Goal: Complete application form: Complete application form

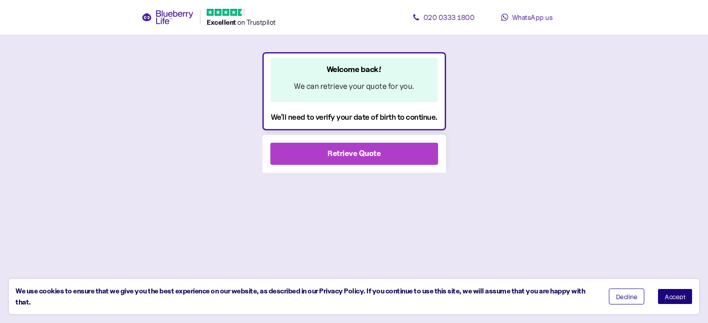
click at [334, 152] on div "Retrieve Quote" at bounding box center [353, 154] width 53 height 12
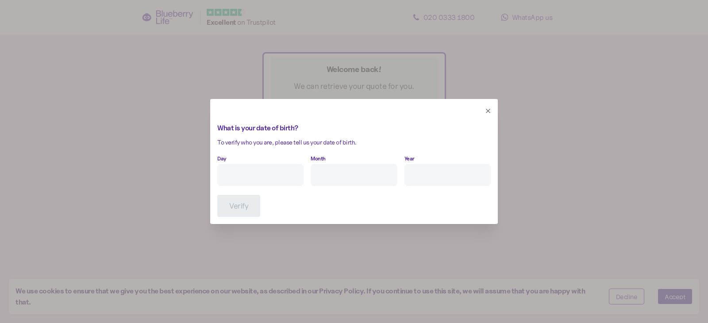
click at [258, 174] on input "Day" at bounding box center [260, 175] width 86 height 22
type input "3"
click at [332, 176] on input "Month" at bounding box center [354, 175] width 86 height 22
type input "8"
click at [451, 178] on input "Year" at bounding box center [447, 175] width 86 height 22
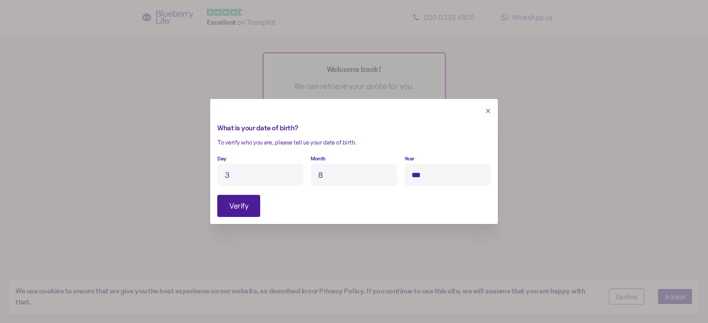
type input "****"
click at [241, 209] on span "Verify" at bounding box center [238, 206] width 19 height 21
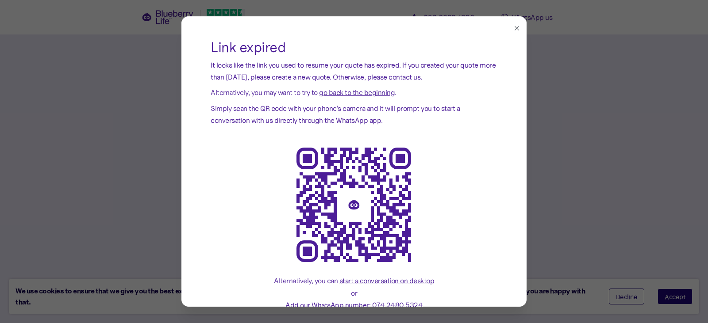
click at [350, 92] on span "go back to the beginning" at bounding box center [357, 92] width 76 height 9
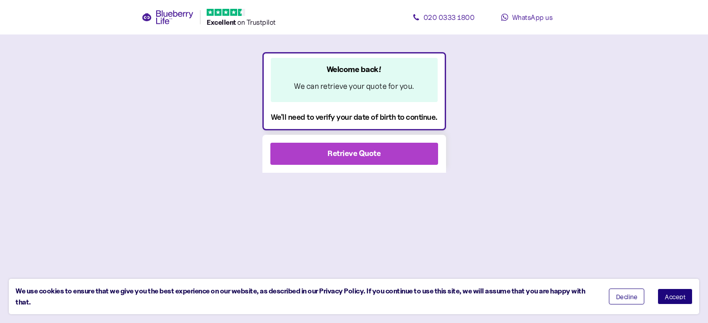
click at [340, 153] on div "Retrieve Quote" at bounding box center [353, 154] width 53 height 12
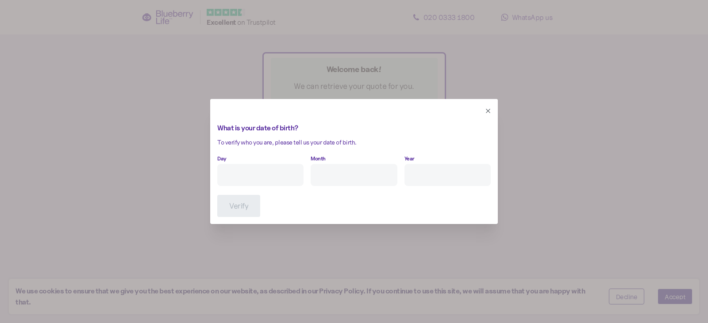
click at [262, 164] on div "Day" at bounding box center [260, 169] width 86 height 34
click at [261, 174] on input "Day" at bounding box center [260, 175] width 86 height 22
type input "3"
click at [325, 179] on input "Month" at bounding box center [354, 175] width 86 height 22
type input "8"
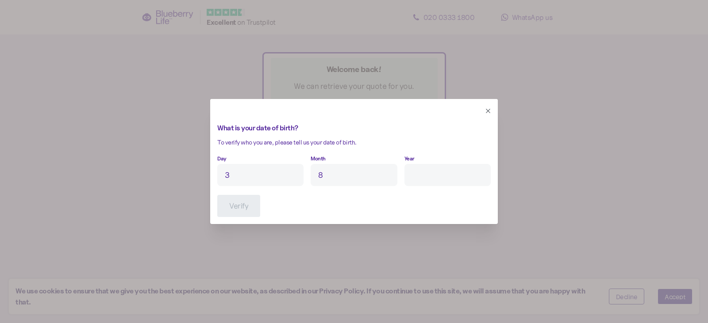
drag, startPoint x: 429, startPoint y: 164, endPoint x: 427, endPoint y: 173, distance: 8.7
click at [427, 173] on input "Year" at bounding box center [447, 175] width 86 height 22
type input "****"
click at [236, 200] on span "Verify" at bounding box center [238, 206] width 19 height 21
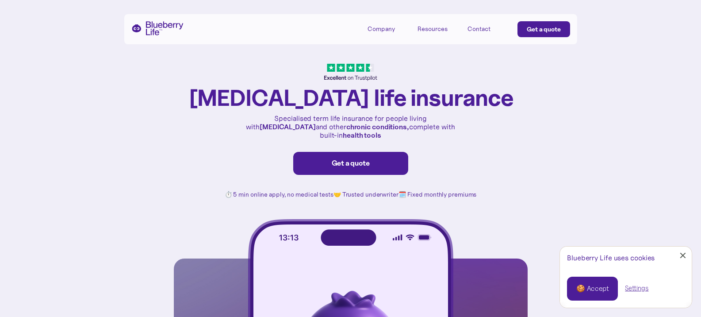
click at [353, 159] on div "Get a quote" at bounding box center [351, 163] width 96 height 9
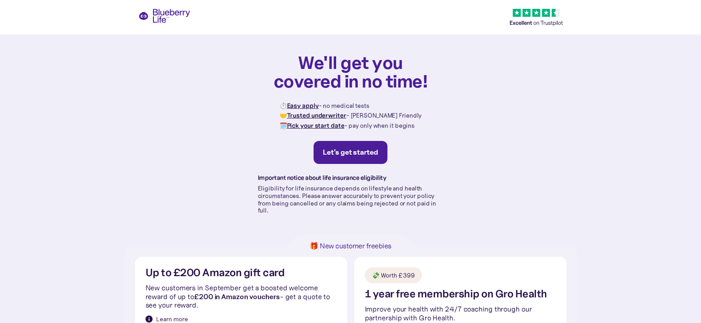
click at [352, 154] on div "Let's get started" at bounding box center [350, 152] width 55 height 9
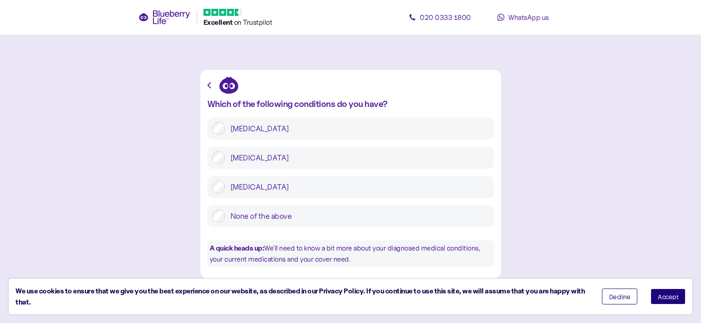
click at [244, 162] on label "[MEDICAL_DATA]" at bounding box center [357, 157] width 265 height 13
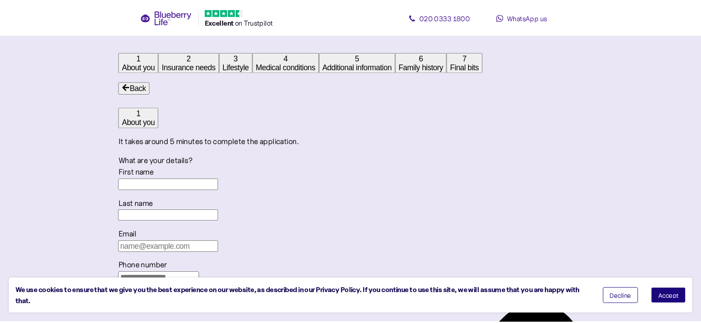
scroll to position [17, 0]
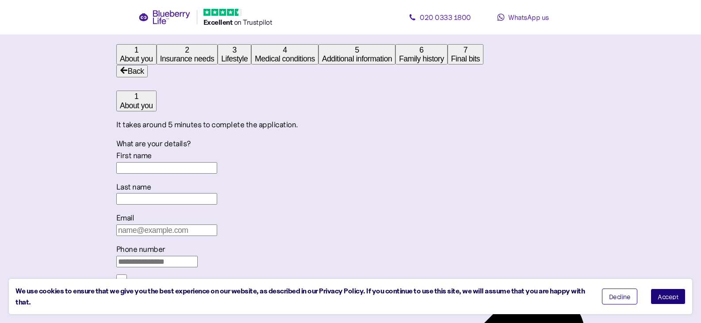
click at [217, 174] on input "First name" at bounding box center [166, 168] width 101 height 12
type input "Mark"
type input "[PERSON_NAME]"
type input "[EMAIL_ADDRESS][DOMAIN_NAME]"
type input "**********"
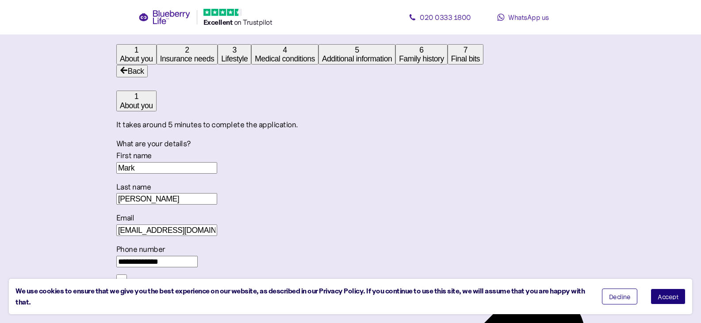
type input "**********"
type input "*******"
type input "********"
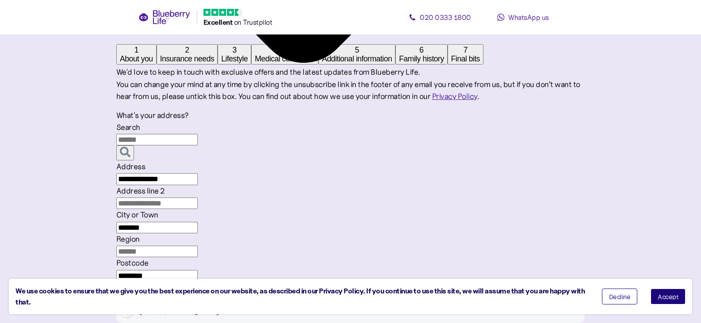
scroll to position [592, 0]
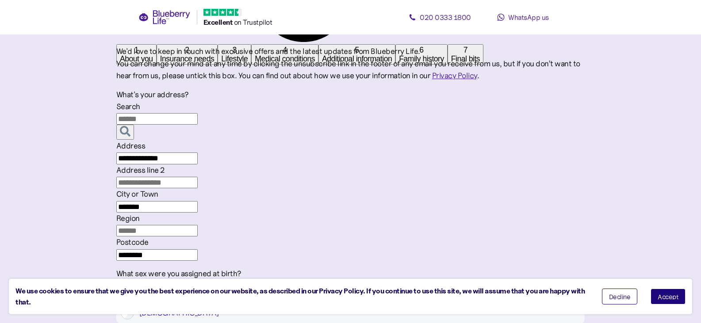
click at [473, 307] on label "[DEMOGRAPHIC_DATA]" at bounding box center [357, 313] width 446 height 13
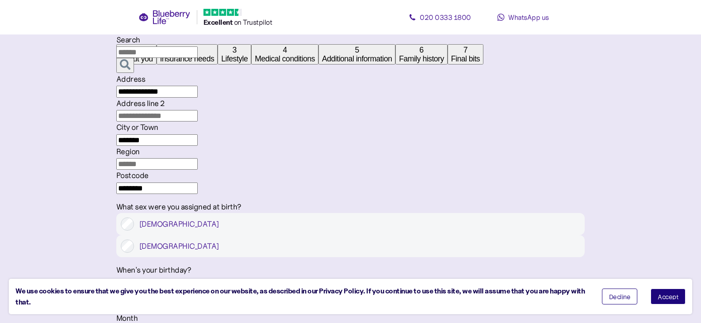
scroll to position [680, 0]
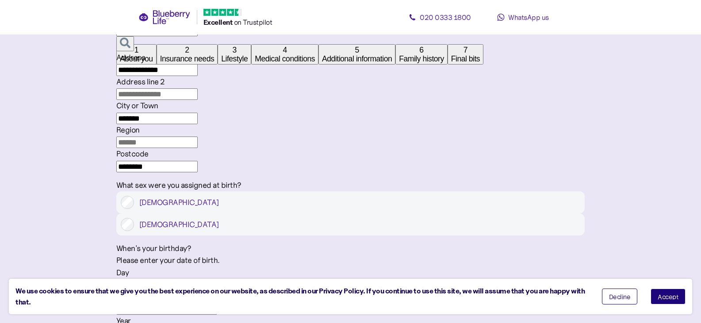
click at [217, 279] on input "Day" at bounding box center [166, 285] width 101 height 12
type input "3"
click at [217, 303] on input "Month" at bounding box center [166, 309] width 101 height 12
type input "8"
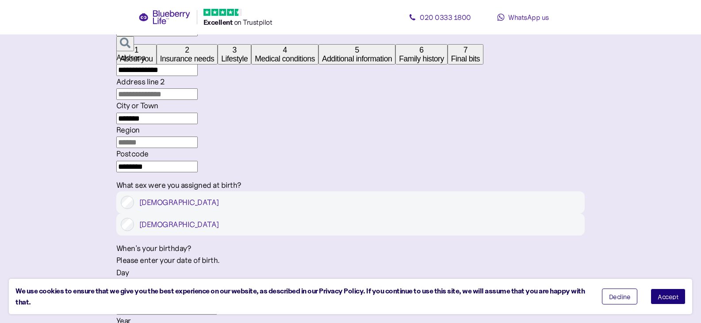
type input "****"
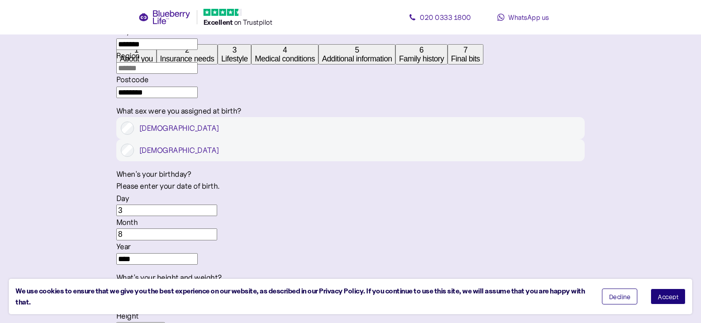
scroll to position [769, 0]
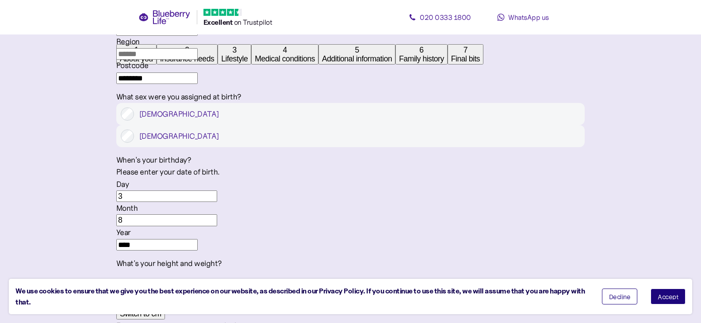
type input "6"
type input "0"
type input "6"
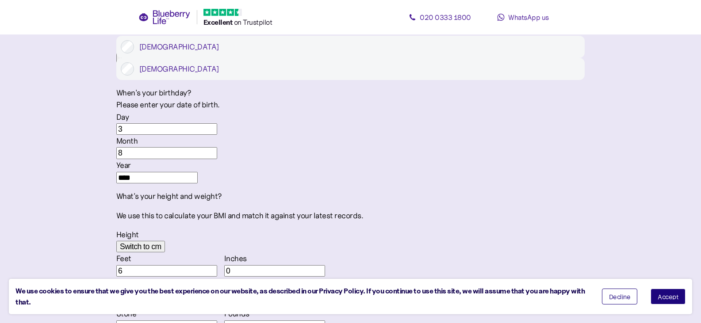
scroll to position [857, 0]
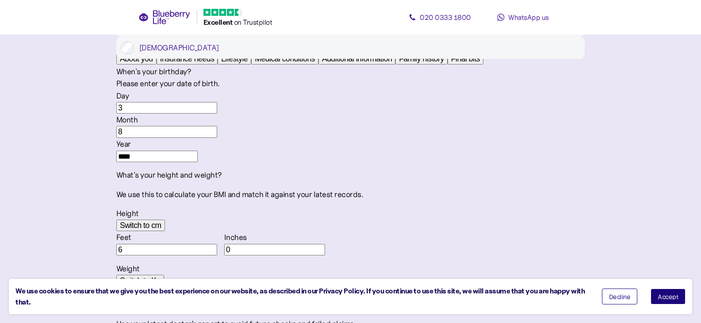
click at [217, 300] on input "Stone" at bounding box center [166, 306] width 101 height 12
type input "1"
type input "0"
type input "15"
click at [325, 300] on input "0" at bounding box center [274, 306] width 101 height 12
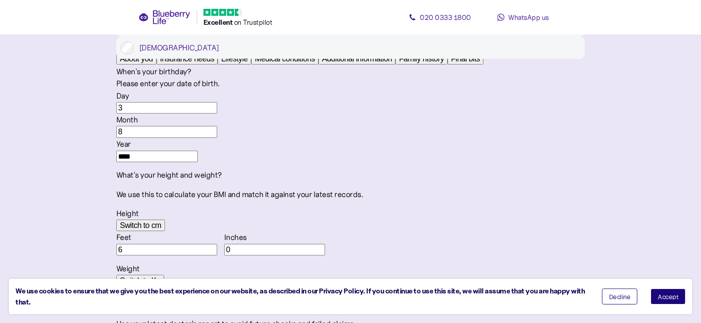
drag, startPoint x: 323, startPoint y: 165, endPoint x: 296, endPoint y: 163, distance: 27.6
click at [296, 287] on div "Stone 15 Pounds 0" at bounding box center [350, 299] width 469 height 24
type input "13"
click at [391, 287] on div "Stone 15 Pounds 13" at bounding box center [350, 299] width 469 height 24
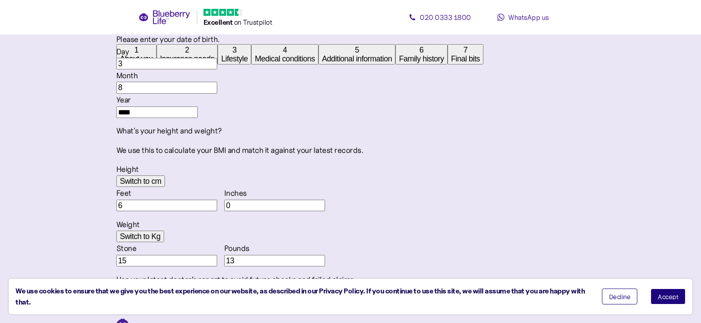
scroll to position [906, 0]
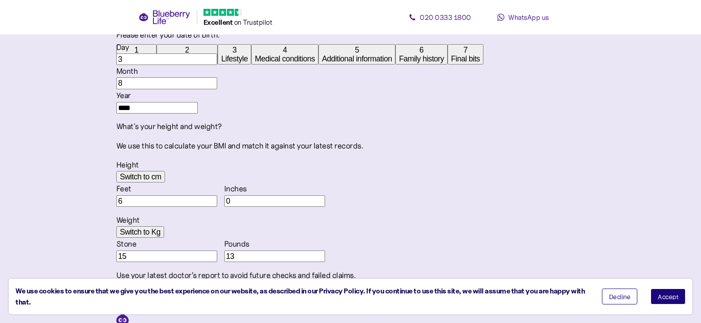
click at [670, 297] on span "Accept" at bounding box center [668, 297] width 21 height 6
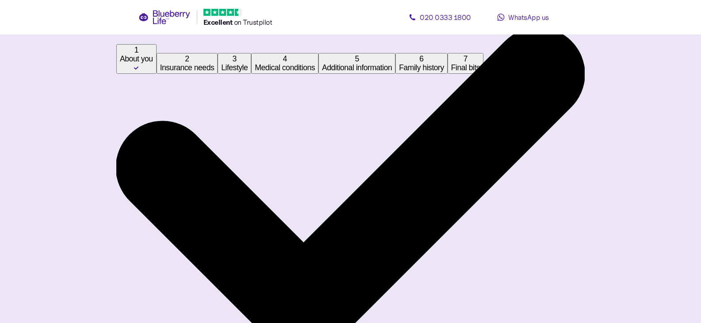
scroll to position [221, 0]
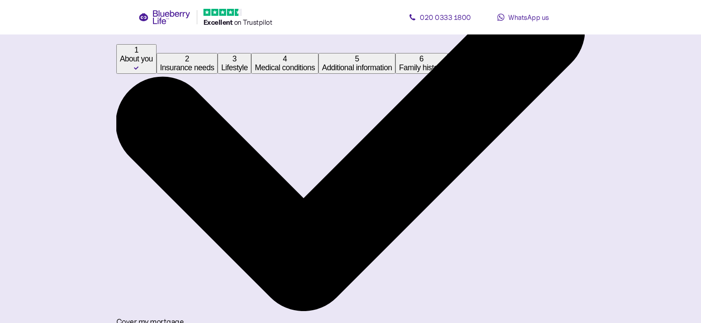
type input "**"
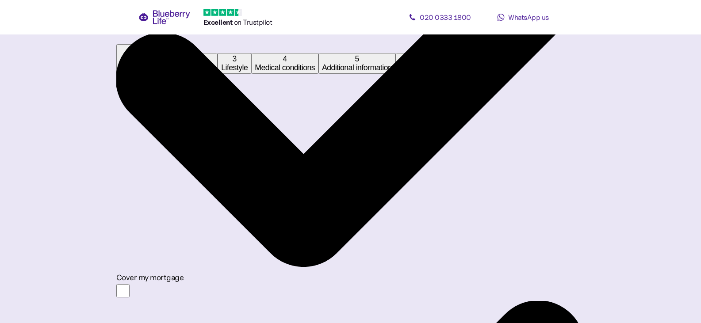
scroll to position [310, 0]
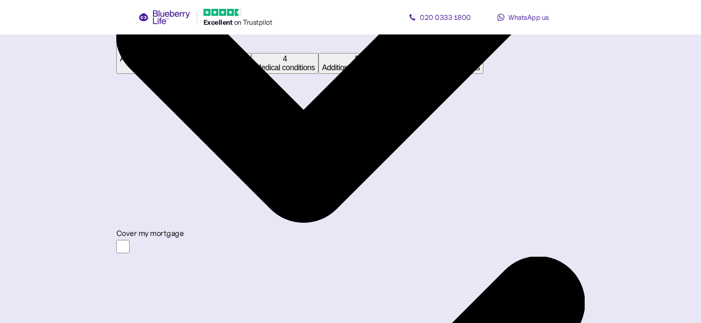
type input "*******"
drag, startPoint x: 378, startPoint y: 169, endPoint x: 584, endPoint y: 187, distance: 206.9
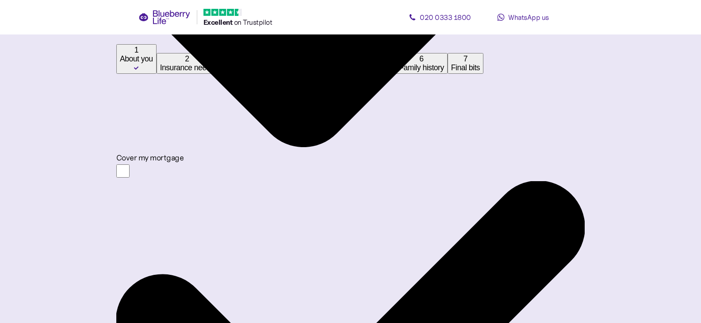
scroll to position [398, 0]
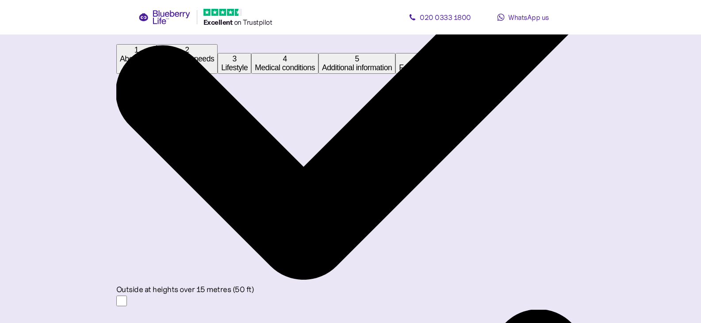
scroll to position [265, 0]
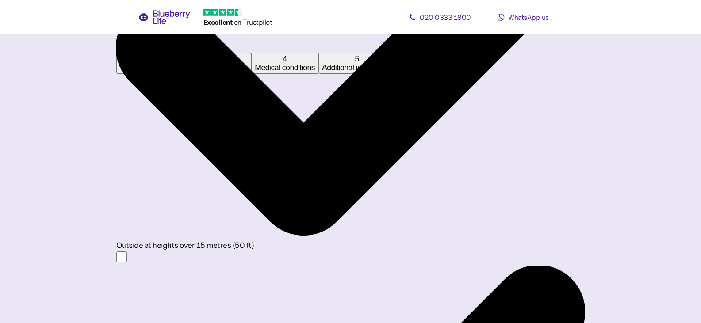
scroll to position [310, 0]
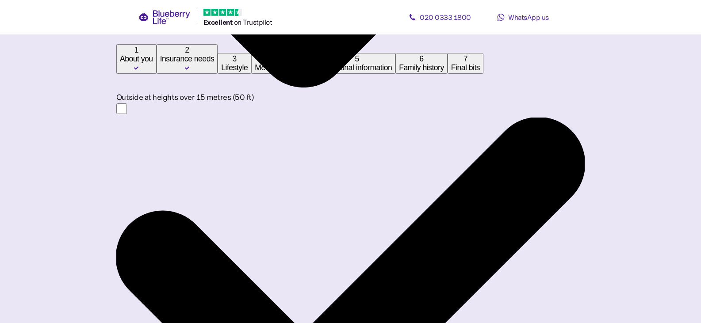
scroll to position [487, 0]
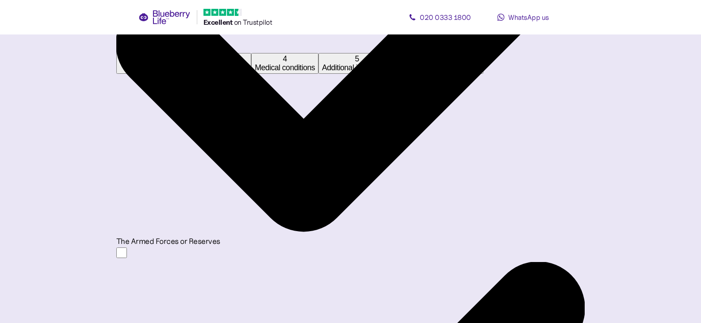
scroll to position [664, 0]
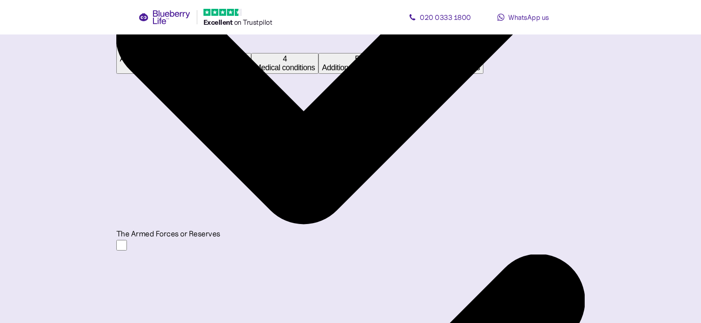
type input "*"
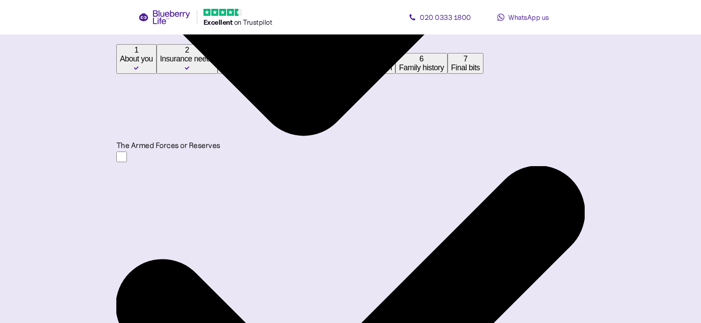
scroll to position [795, 0]
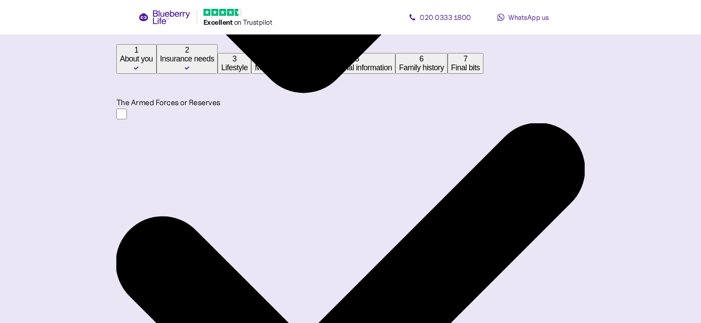
type input "*"
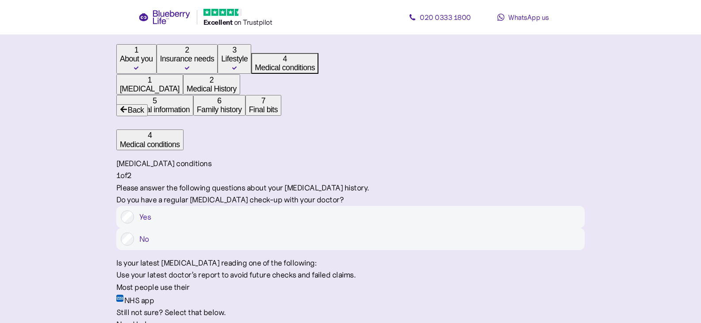
scroll to position [44, 0]
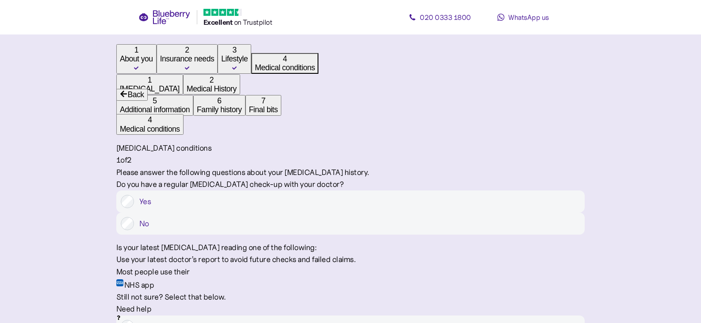
click at [308, 195] on label "Yes" at bounding box center [357, 201] width 446 height 13
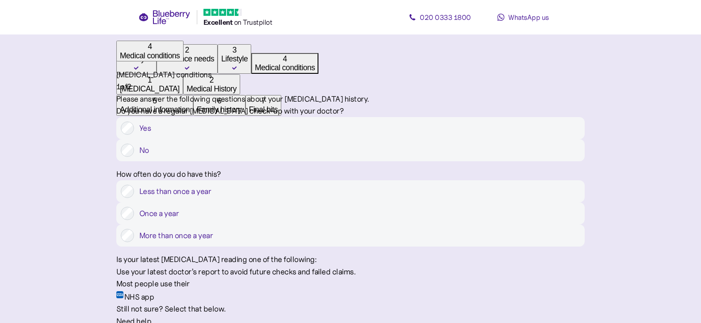
scroll to position [133, 0]
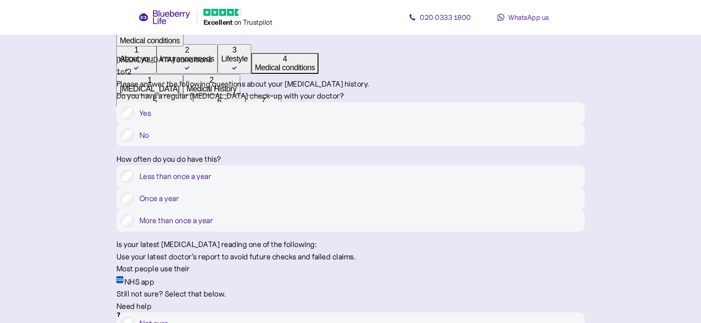
click at [316, 192] on label "Once a year" at bounding box center [357, 198] width 446 height 13
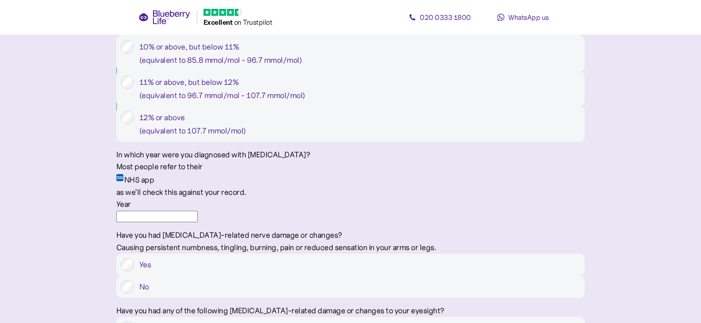
scroll to position [619, 0]
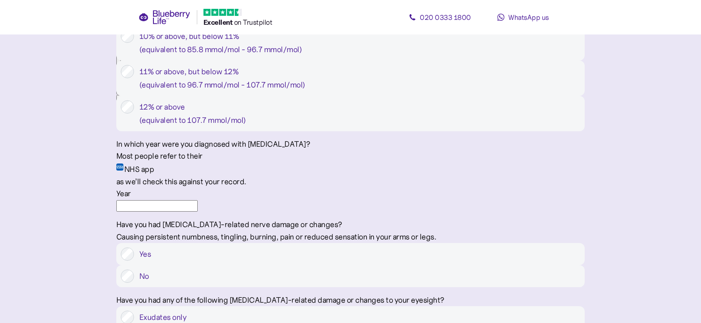
click at [198, 212] on input "Year" at bounding box center [156, 206] width 81 height 12
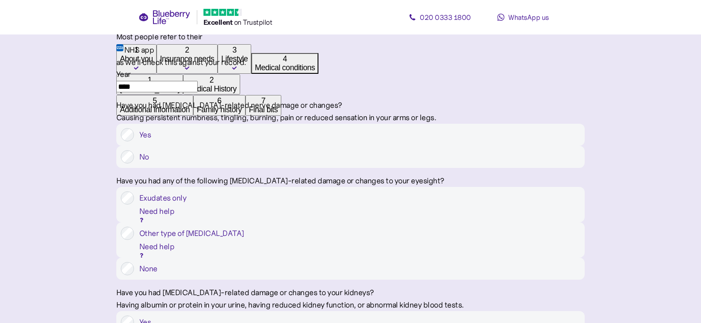
scroll to position [752, 0]
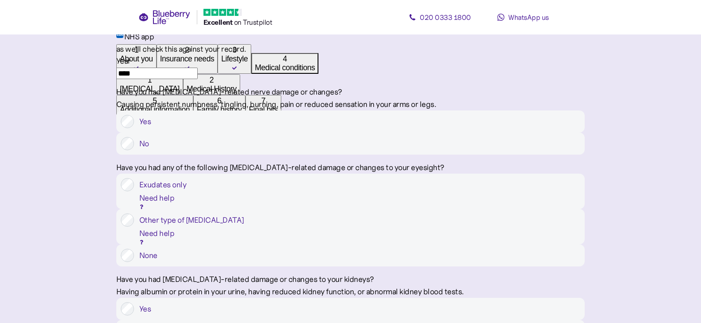
type input "****"
click at [444, 150] on label "No" at bounding box center [357, 143] width 446 height 13
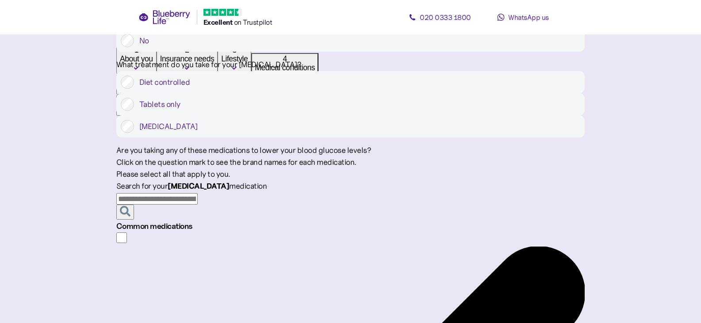
scroll to position [1138, 0]
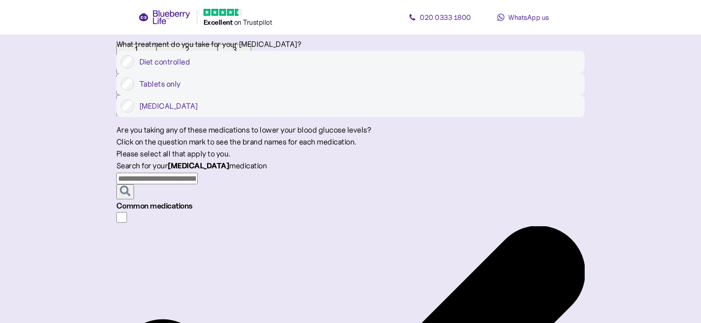
click at [198, 185] on input "text" at bounding box center [156, 179] width 81 height 12
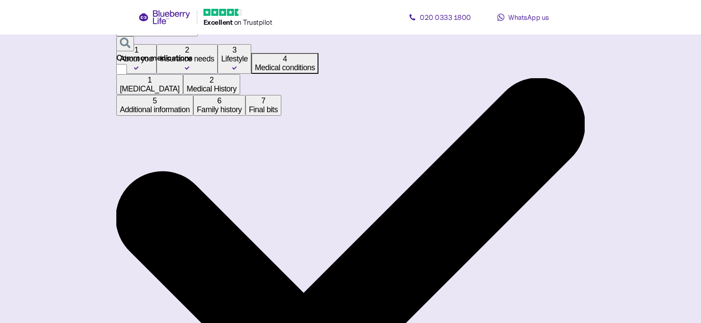
scroll to position [1290, 0]
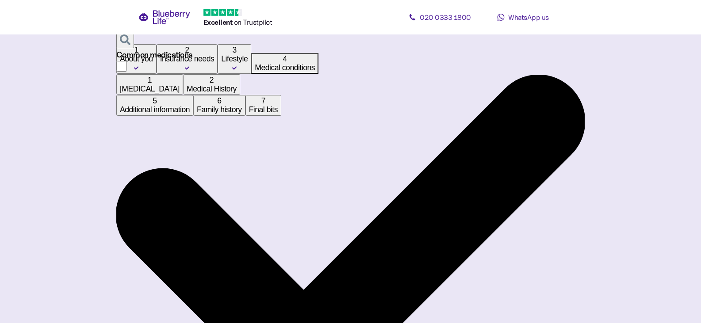
type input "*"
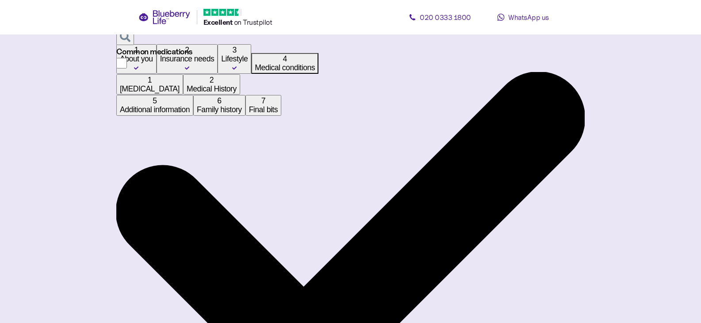
scroll to position [1320, 0]
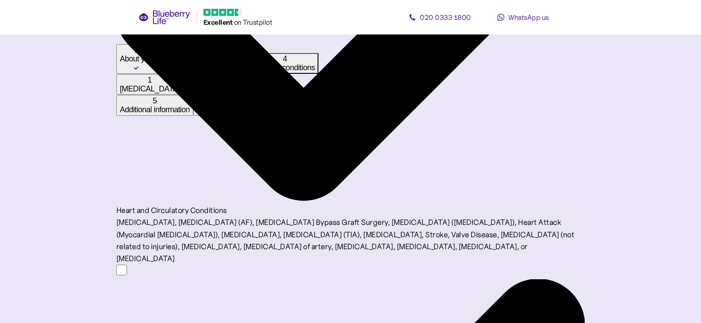
scroll to position [487, 0]
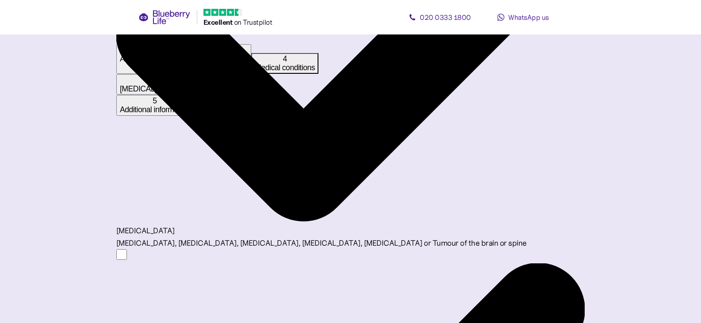
scroll to position [877, 0]
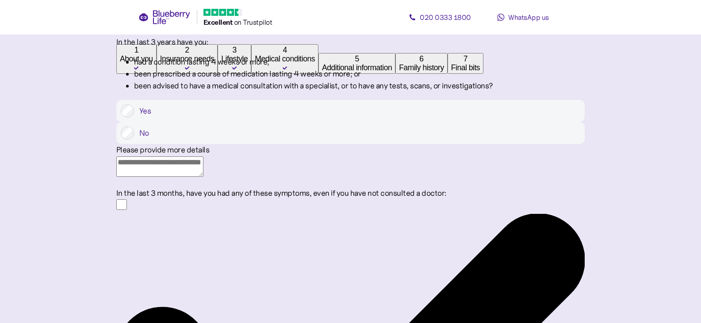
scroll to position [177, 0]
click at [204, 176] on textarea at bounding box center [159, 166] width 87 height 20
type textarea "*"
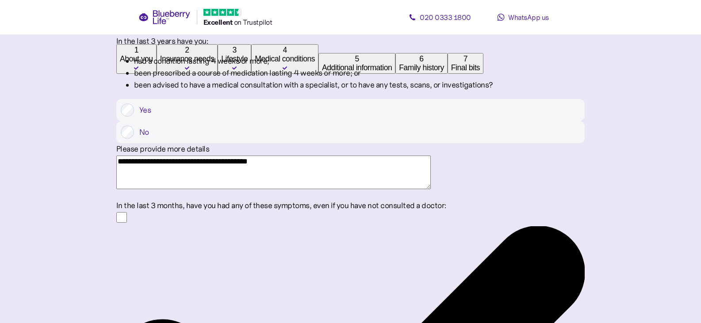
drag, startPoint x: 296, startPoint y: 170, endPoint x: 334, endPoint y: 168, distance: 38.1
click at [334, 168] on textarea "**********" at bounding box center [273, 173] width 315 height 34
click at [271, 170] on textarea "**********" at bounding box center [273, 173] width 315 height 34
paste textarea "**********"
click at [273, 169] on textarea "**********" at bounding box center [273, 173] width 315 height 34
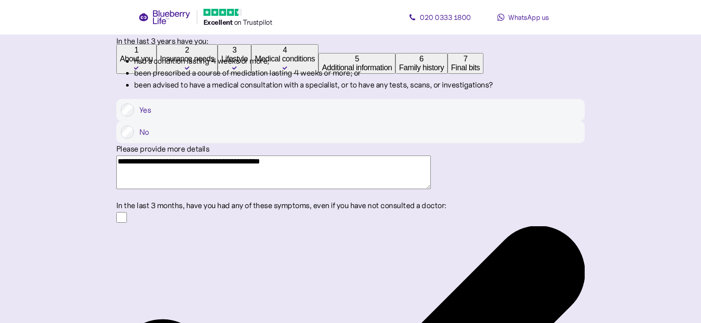
click at [430, 173] on textarea "**********" at bounding box center [273, 173] width 315 height 34
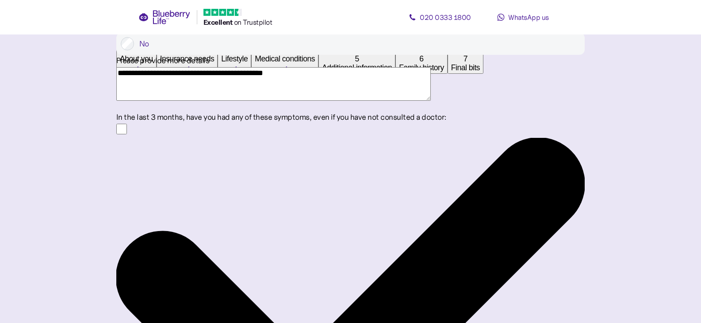
scroll to position [398, 0]
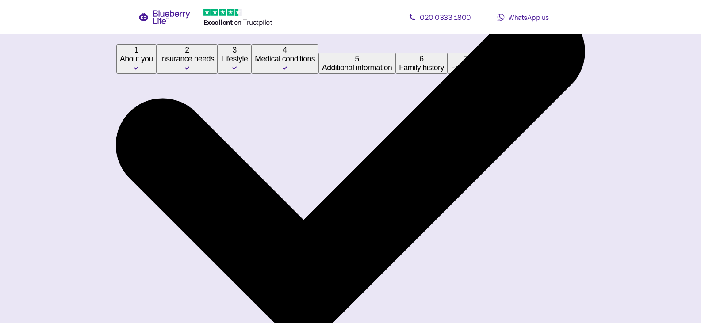
type textarea "**********"
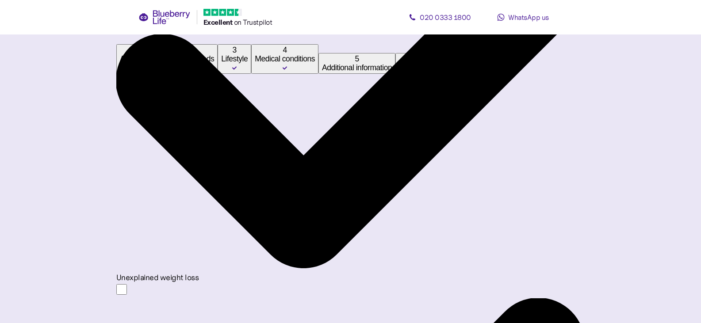
scroll to position [465, 0]
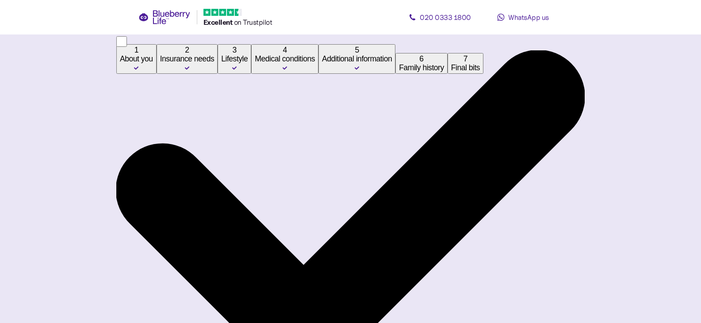
scroll to position [177, 0]
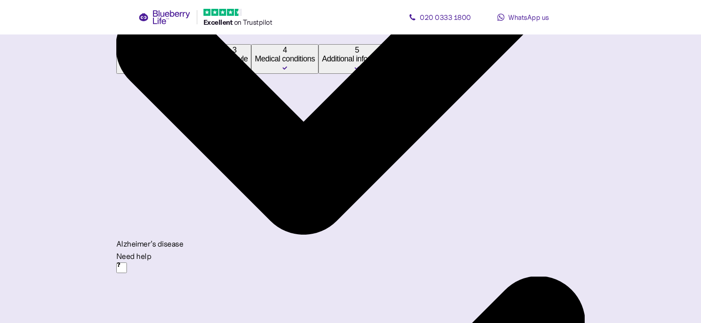
scroll to position [285, 0]
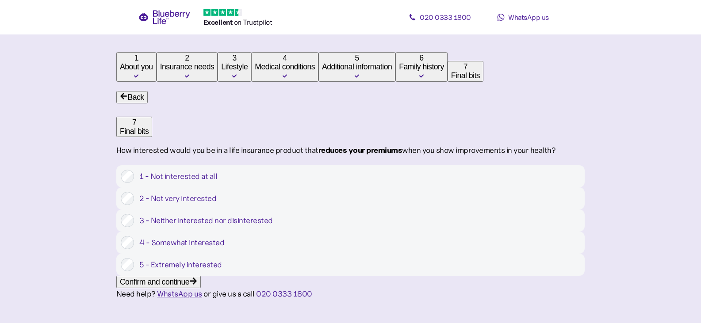
click at [189, 287] on div "Confirm and continue" at bounding box center [154, 282] width 69 height 9
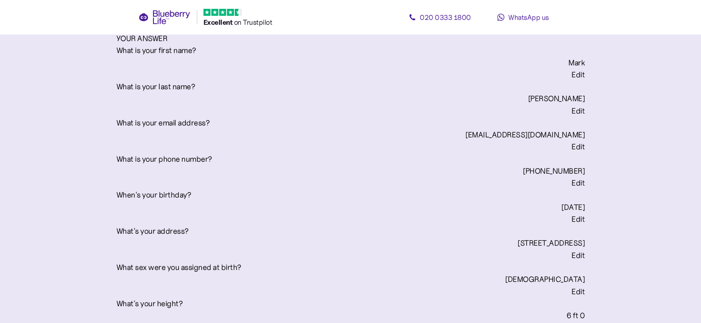
scroll to position [310, 0]
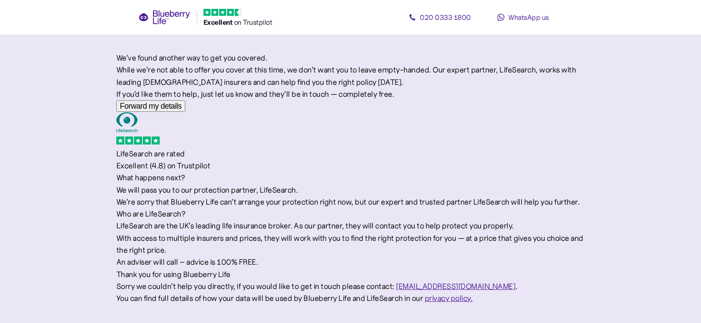
scroll to position [136, 0]
